Goal: Information Seeking & Learning: Check status

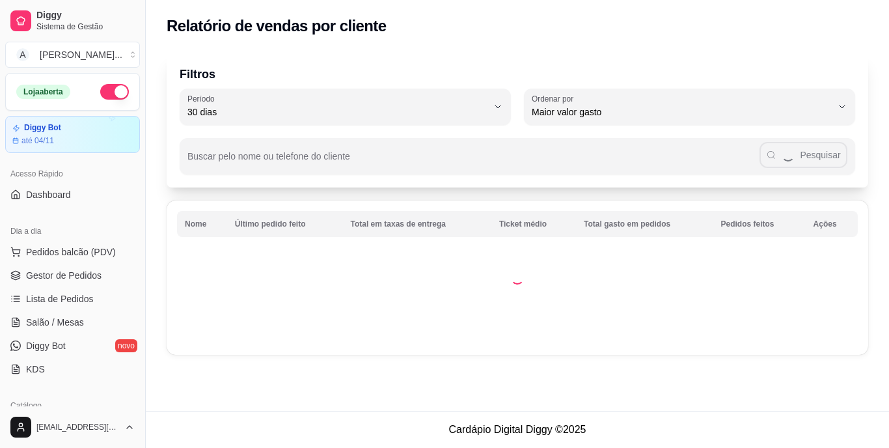
select select "30"
select select "HIGHEST_TOTAL_SPENT_WITH_ORDERS"
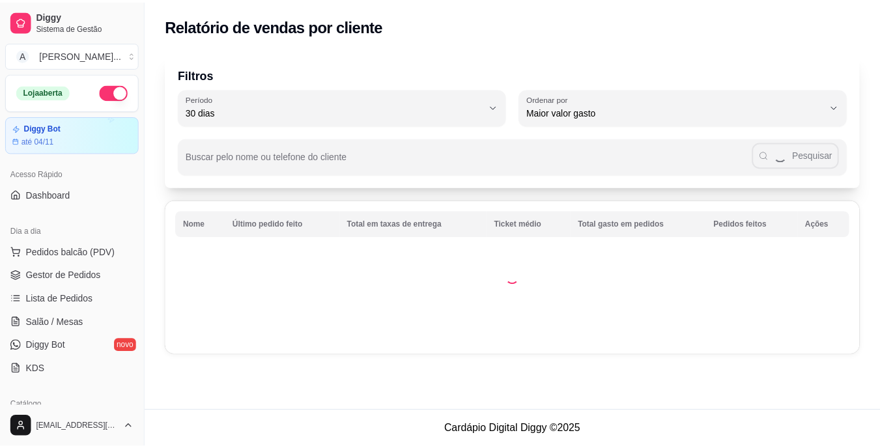
scroll to position [260, 0]
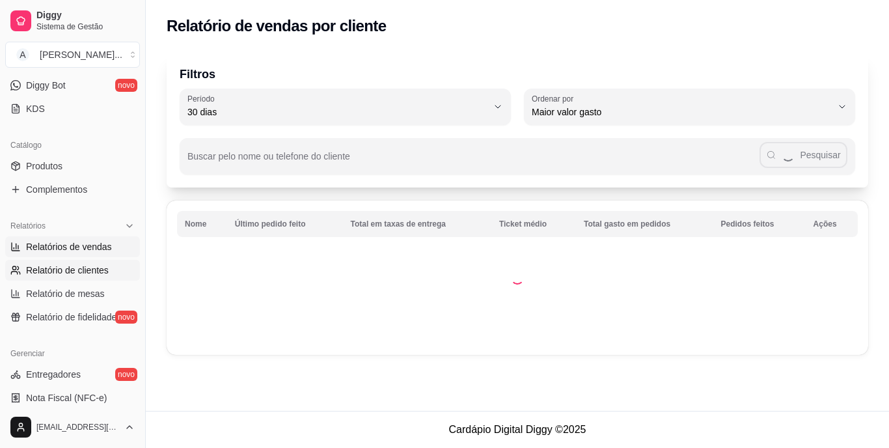
click at [90, 245] on span "Relatórios de vendas" at bounding box center [69, 246] width 86 height 13
select select "ALL"
select select "0"
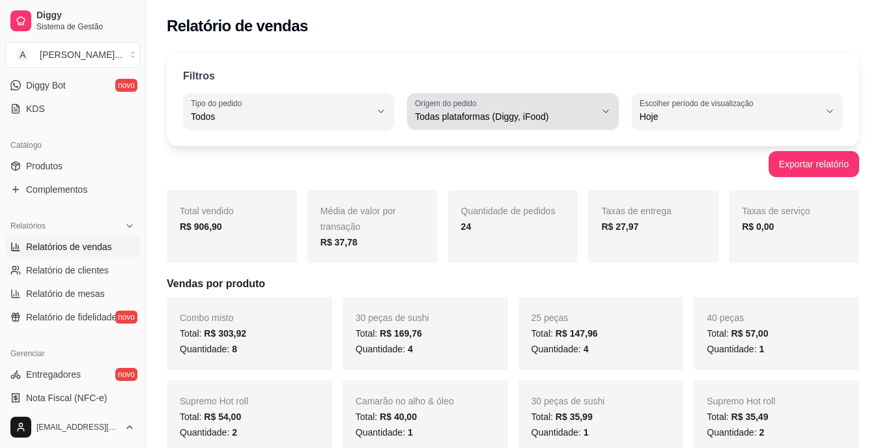
click at [528, 113] on span "Todas plataformas (Diggy, iFood)" at bounding box center [505, 116] width 180 height 13
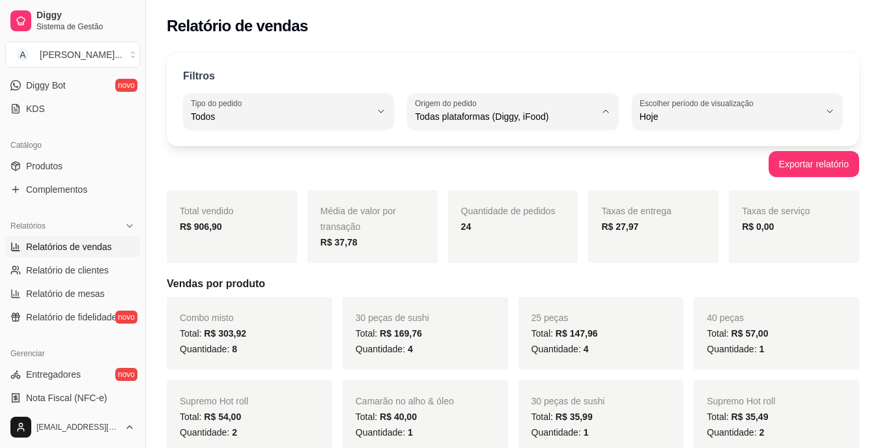
click at [472, 193] on span "iFood" at bounding box center [506, 190] width 170 height 12
type input "IFOOD"
select select "IFOOD"
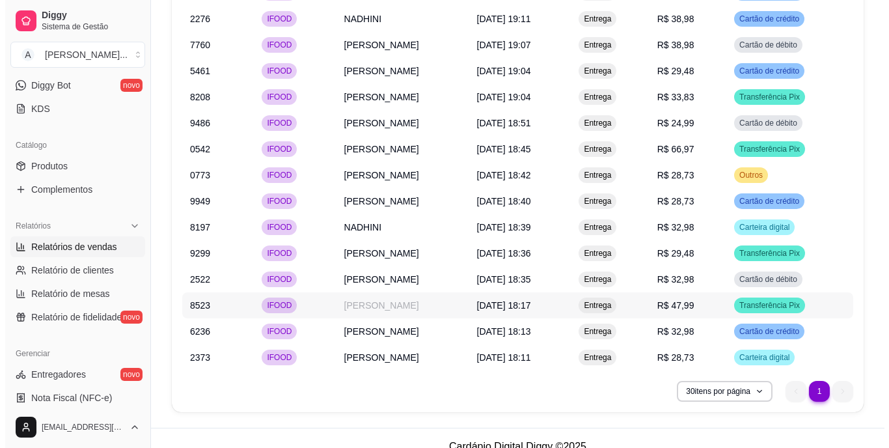
scroll to position [968, 0]
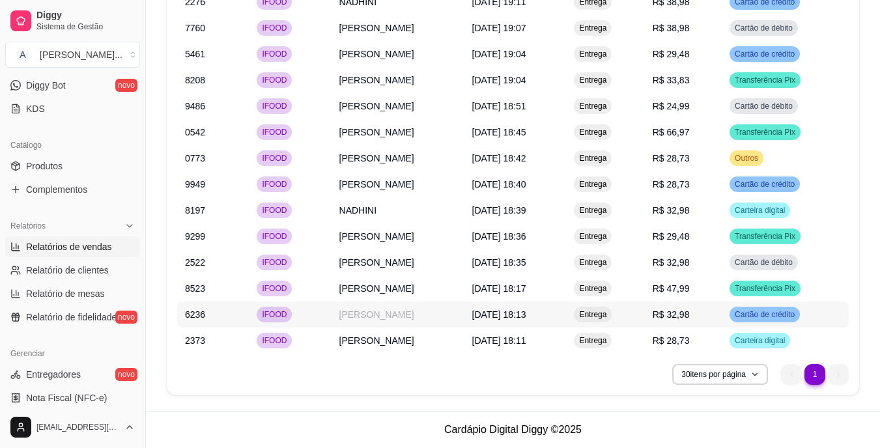
click at [690, 315] on span "R$ 32,98" at bounding box center [670, 314] width 37 height 10
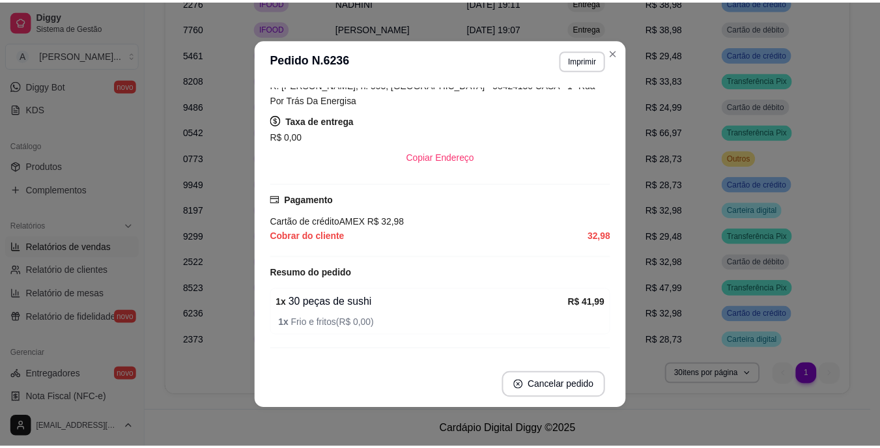
scroll to position [260, 0]
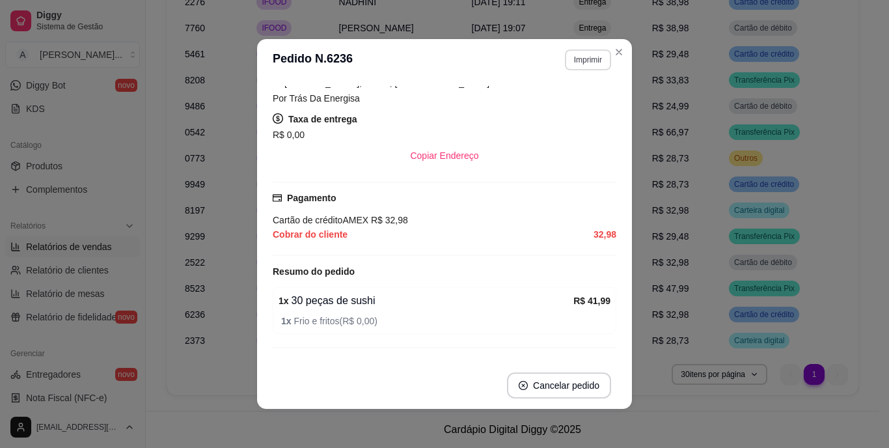
click at [581, 65] on button "Imprimir" at bounding box center [588, 59] width 46 height 21
click at [587, 100] on button "IMPRESSORA" at bounding box center [560, 105] width 94 height 21
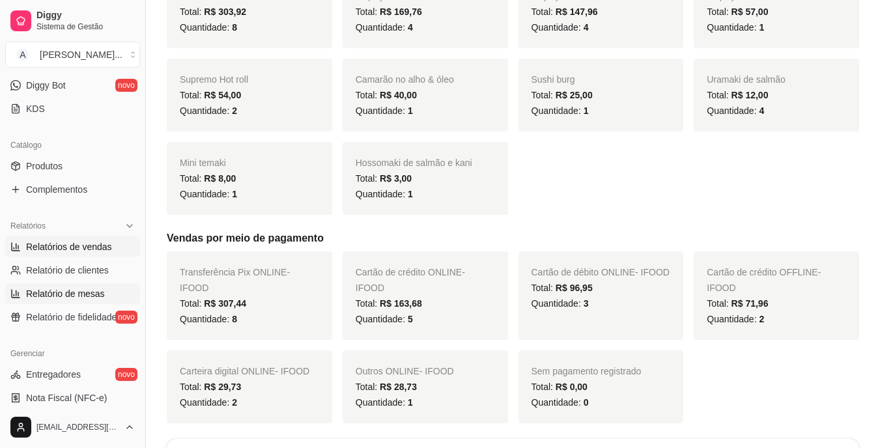
scroll to position [316, 0]
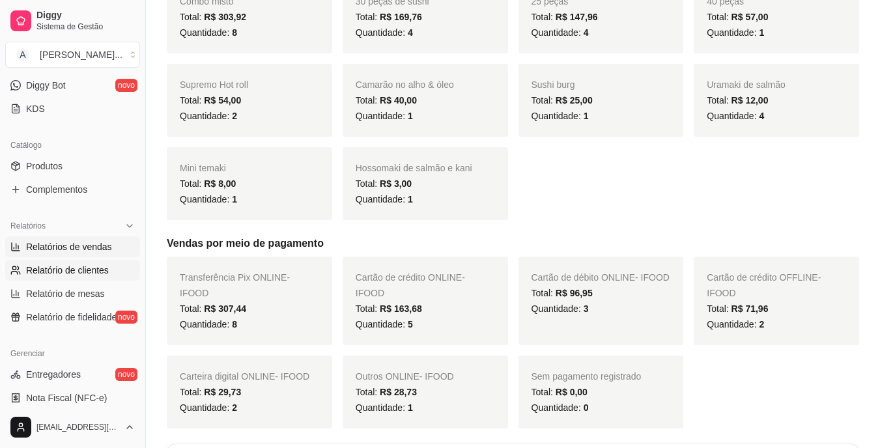
click at [116, 270] on link "Relatório de clientes" at bounding box center [72, 270] width 135 height 21
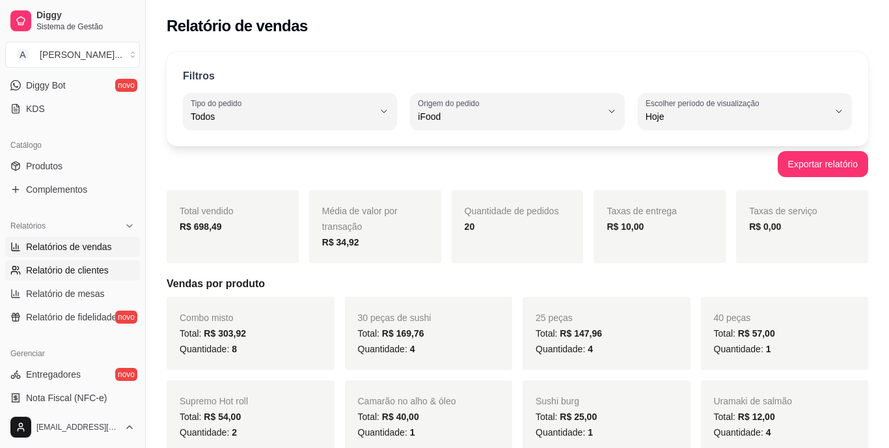
select select "30"
select select "HIGHEST_TOTAL_SPENT_WITH_ORDERS"
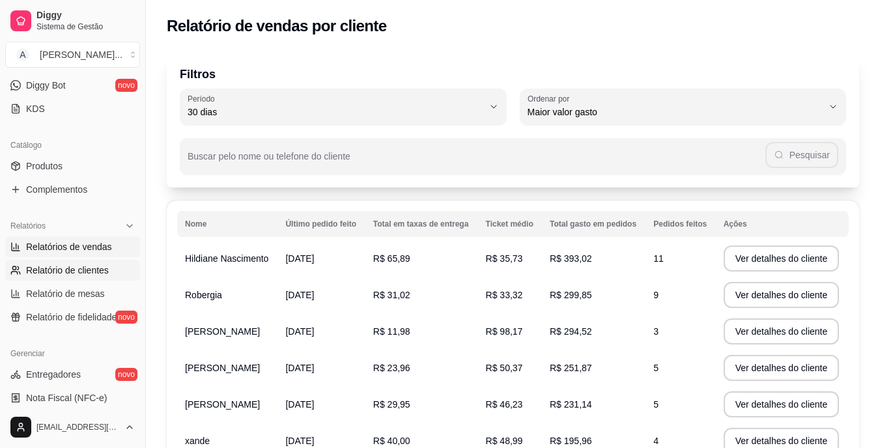
click at [85, 248] on span "Relatórios de vendas" at bounding box center [69, 246] width 86 height 13
select select "ALL"
select select "0"
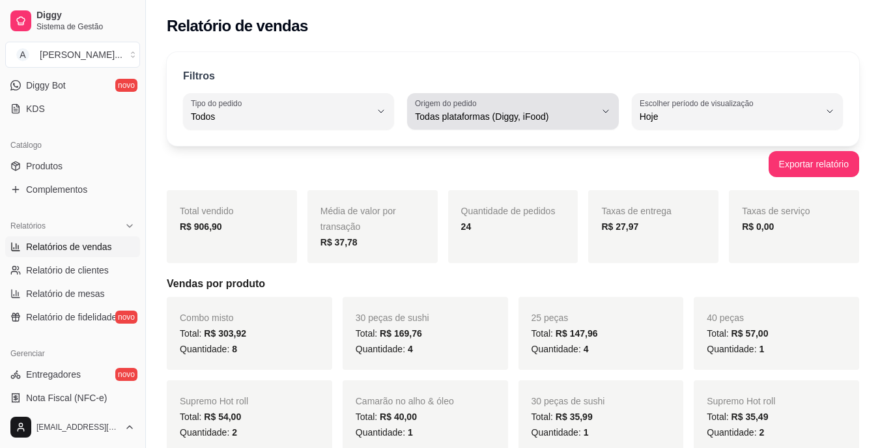
click at [500, 114] on span "Todas plataformas (Diggy, iFood)" at bounding box center [505, 116] width 180 height 13
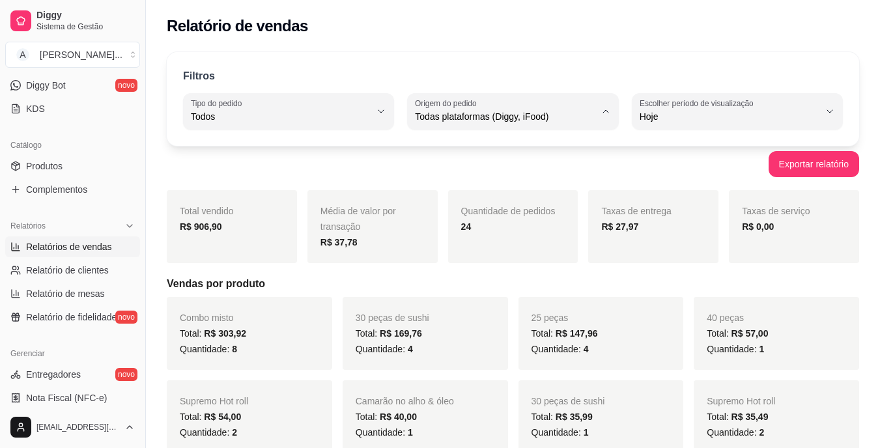
click at [490, 164] on span "Diggy" at bounding box center [506, 169] width 170 height 12
type input "DIGGY"
select select "DIGGY"
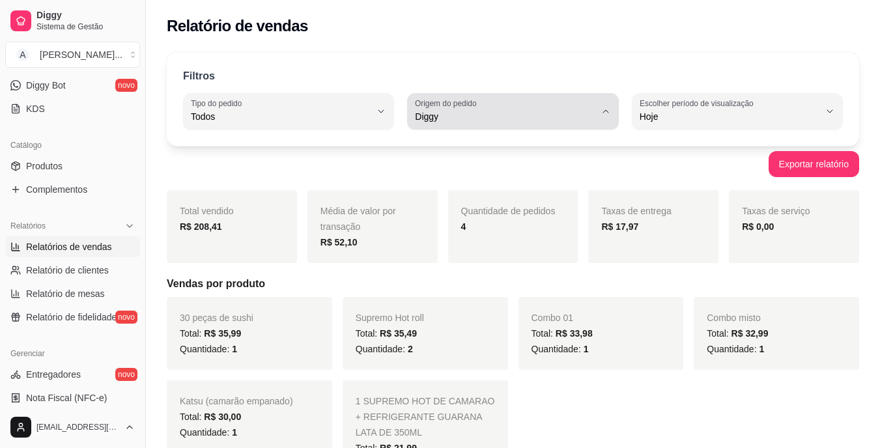
click at [507, 115] on span "Diggy" at bounding box center [505, 116] width 180 height 13
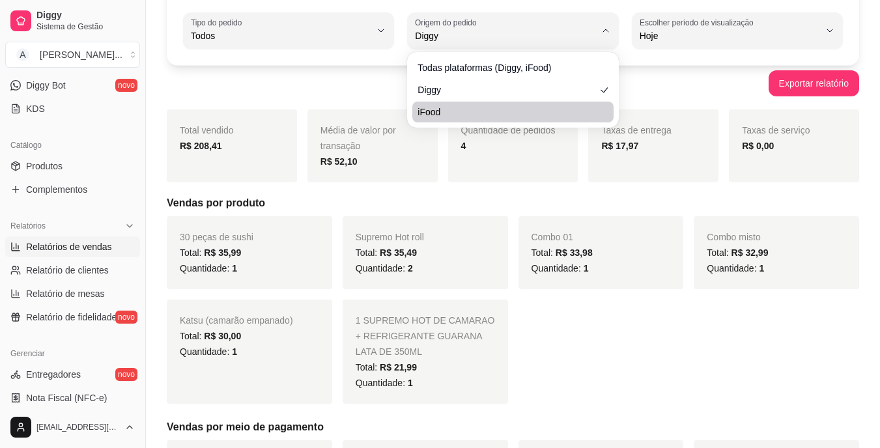
scroll to position [195, 0]
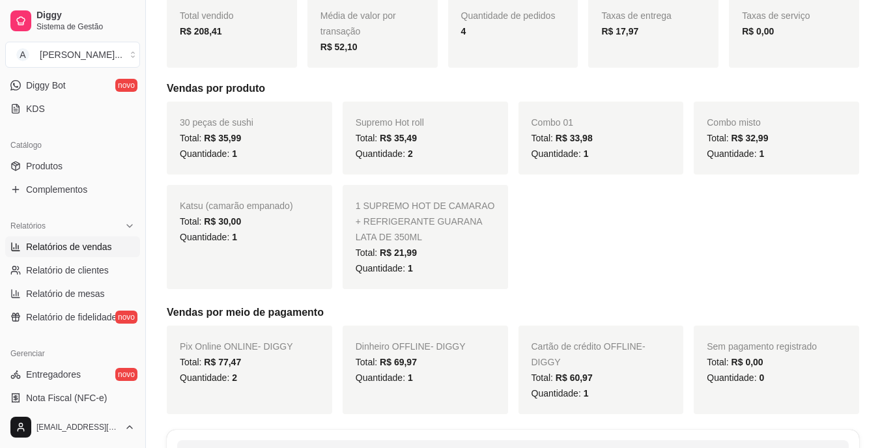
click at [626, 269] on div "30 peças de sushi Total: R$ 35,99 Quantidade: 1 Supremo Hot roll Total: R$ 35,4…" at bounding box center [513, 196] width 692 height 188
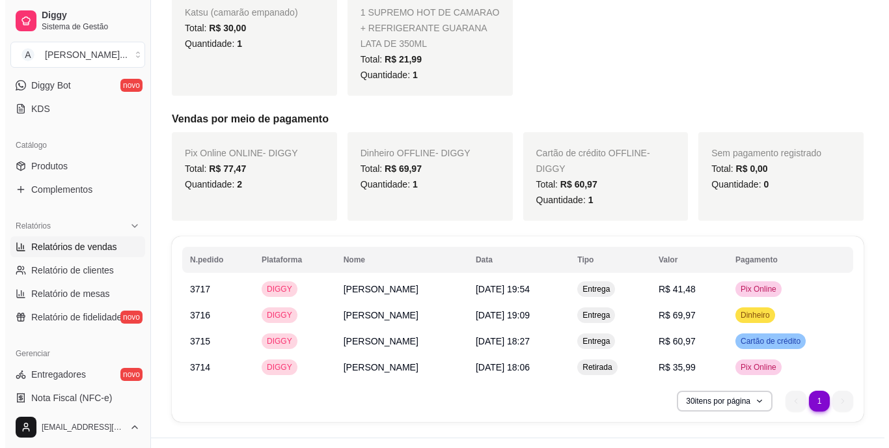
scroll to position [415, 0]
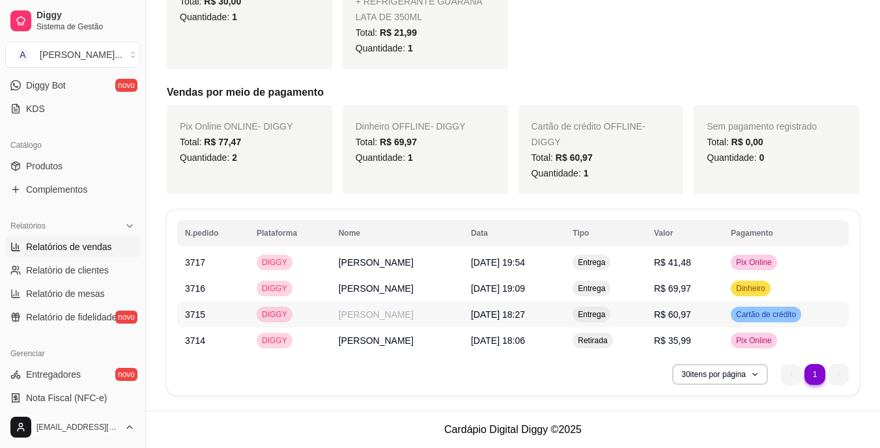
click at [534, 312] on td "[DATE] 18:27" at bounding box center [514, 314] width 102 height 26
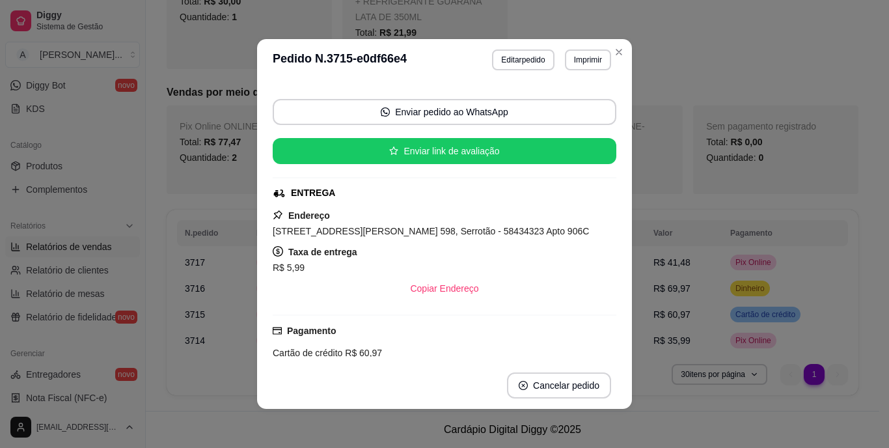
scroll to position [195, 0]
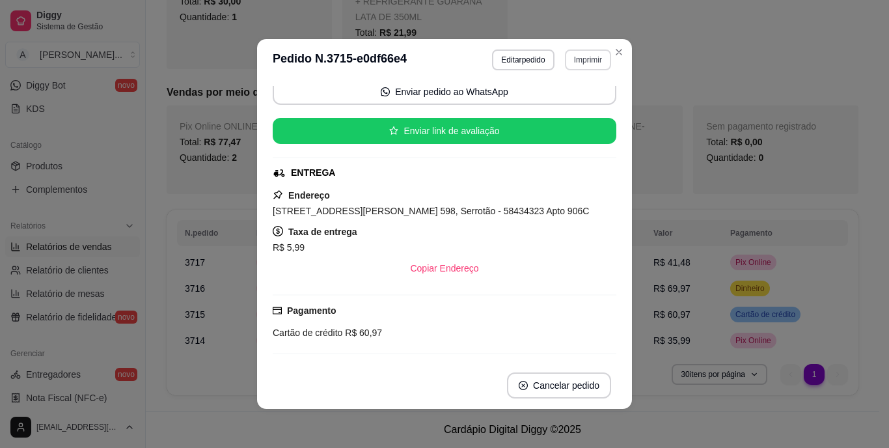
click at [604, 51] on button "Imprimir" at bounding box center [588, 59] width 46 height 21
click at [609, 51] on button "Close" at bounding box center [619, 52] width 21 height 21
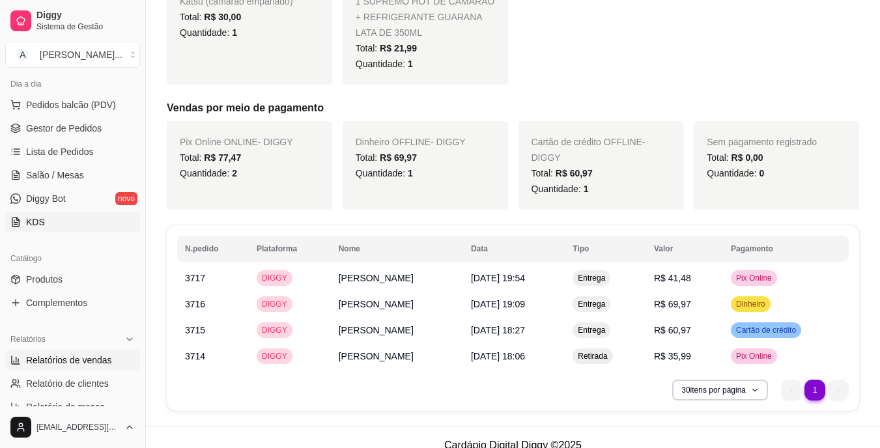
scroll to position [130, 0]
